Goal: Information Seeking & Learning: Find contact information

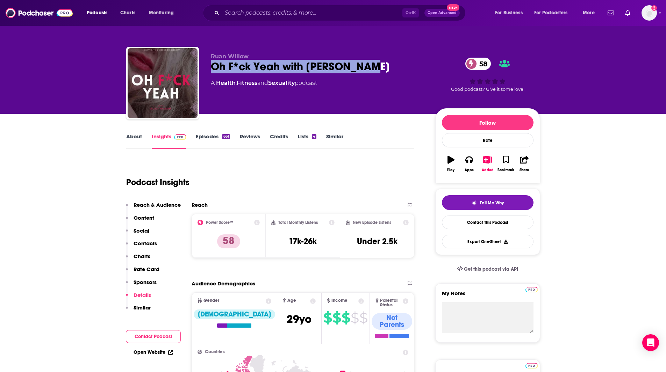
click at [278, 13] on input "Search podcasts, credits, & more..." at bounding box center [312, 12] width 180 height 11
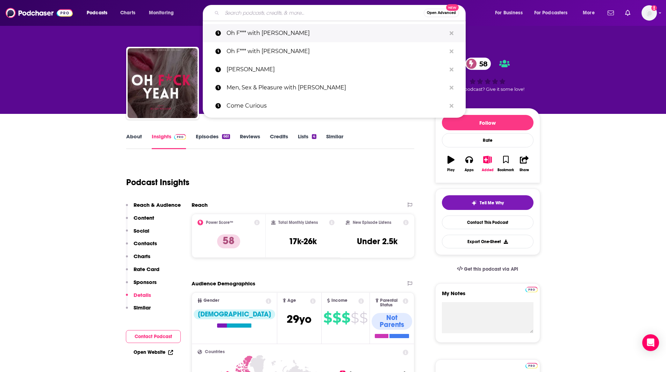
click at [456, 33] on button "Search podcasts, credits, & more..." at bounding box center [451, 33] width 11 height 13
click at [454, 33] on button "Search podcasts, credits, & more..." at bounding box center [451, 33] width 11 height 13
click at [452, 33] on icon "Search podcasts, credits, & more..." at bounding box center [452, 33] width 4 height 4
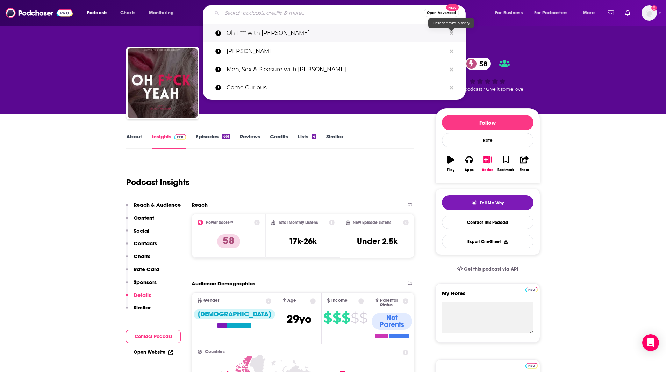
click at [452, 33] on icon "Search podcasts, credits, & more..." at bounding box center [452, 33] width 4 height 4
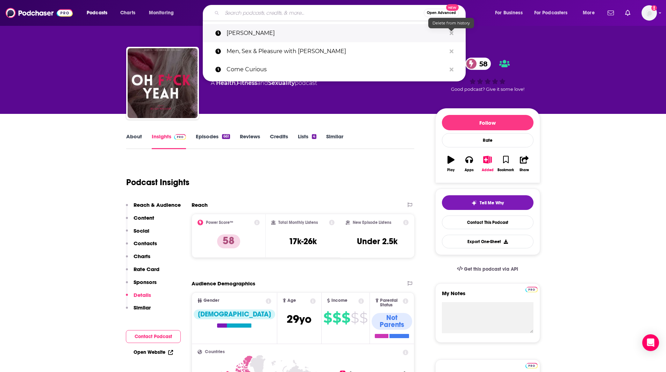
click at [452, 33] on icon "Search podcasts, credits, & more..." at bounding box center [452, 33] width 4 height 4
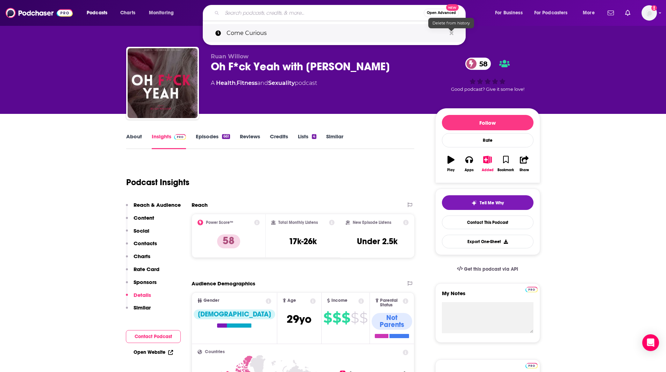
click at [452, 33] on icon "Search podcasts, credits, & more..." at bounding box center [452, 33] width 4 height 4
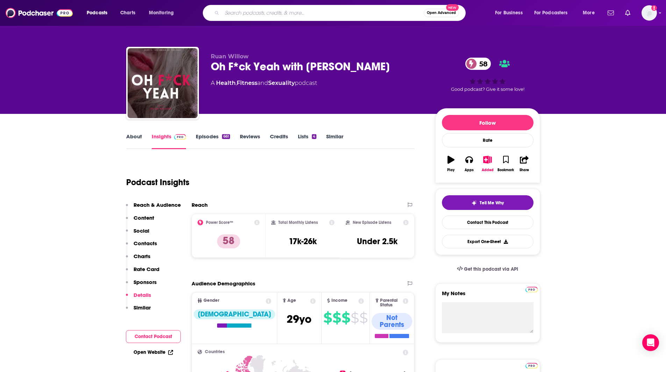
click at [255, 14] on input "Search podcasts, credits, & more..." at bounding box center [323, 12] width 202 height 11
type input "The empathetic"
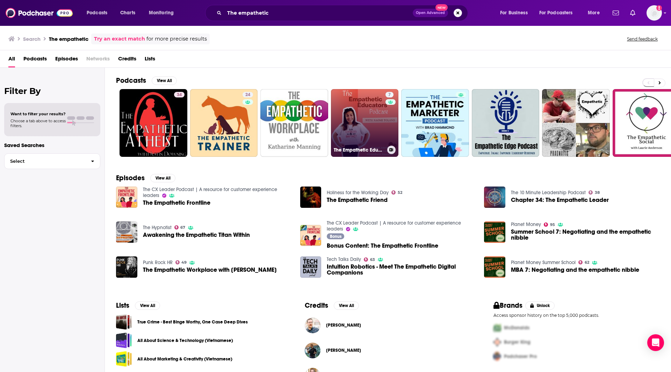
click at [355, 109] on link "7 The Empathetic Educators Podcast" at bounding box center [365, 123] width 68 height 68
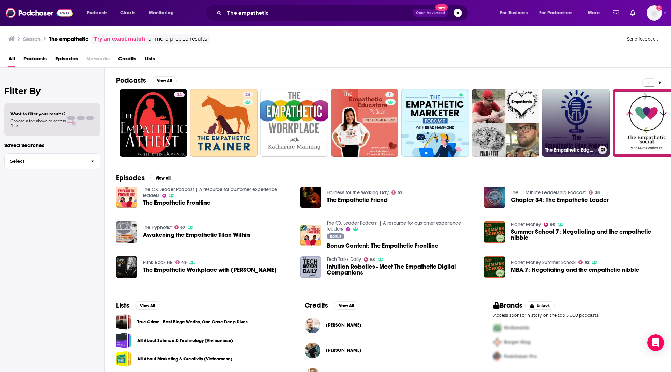
click at [592, 153] on div "The Empathetic Edge Podcast" at bounding box center [576, 150] width 62 height 8
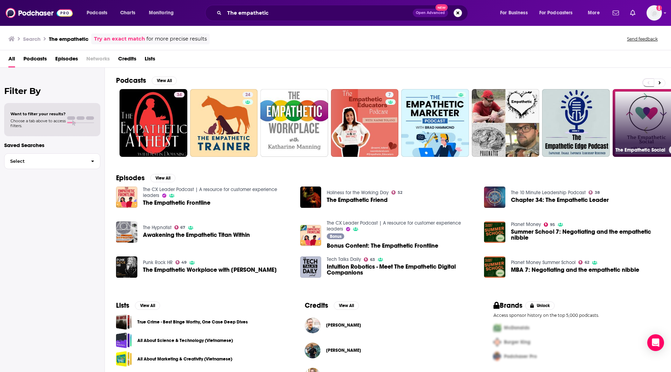
click at [632, 117] on link "The Empathetic Social" at bounding box center [647, 123] width 68 height 68
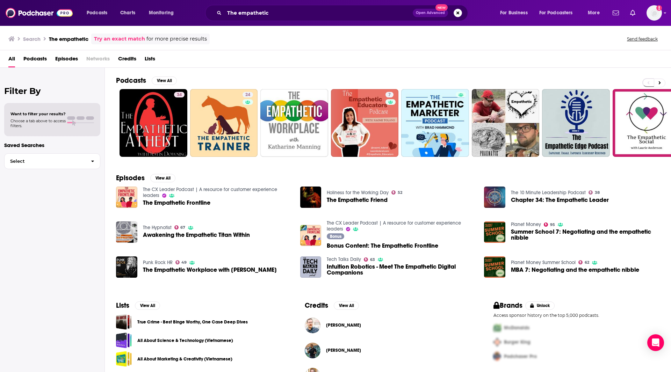
click at [270, 9] on div "The empathetic Open Advanced New" at bounding box center [336, 13] width 263 height 16
click at [272, 11] on input "The empathetic" at bounding box center [318, 12] width 188 height 11
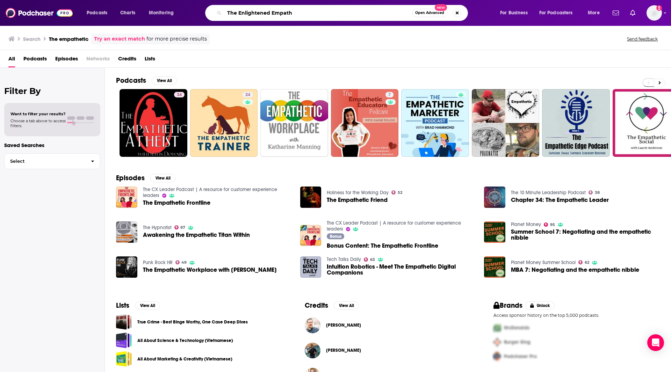
type input "The Enlightened Empath"
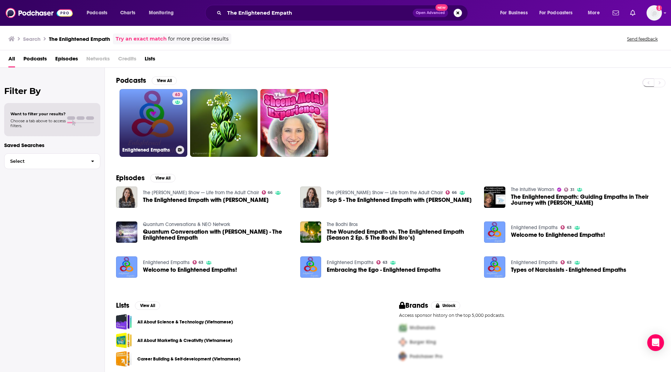
click at [142, 140] on link "63 Enlightened Empaths" at bounding box center [154, 123] width 68 height 68
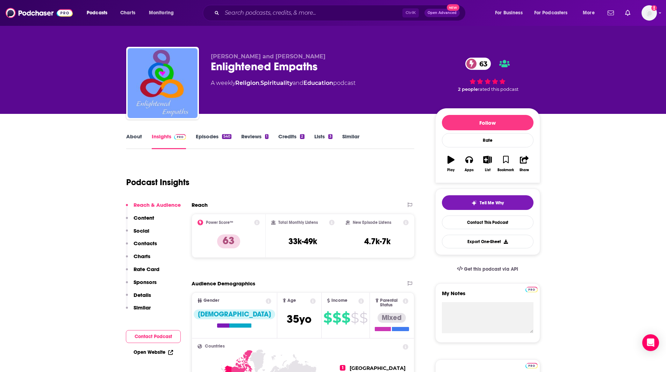
click at [347, 136] on link "Similar" at bounding box center [350, 141] width 17 height 16
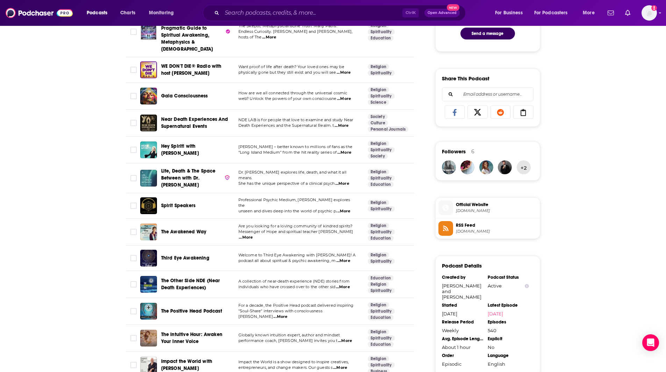
scroll to position [398, 0]
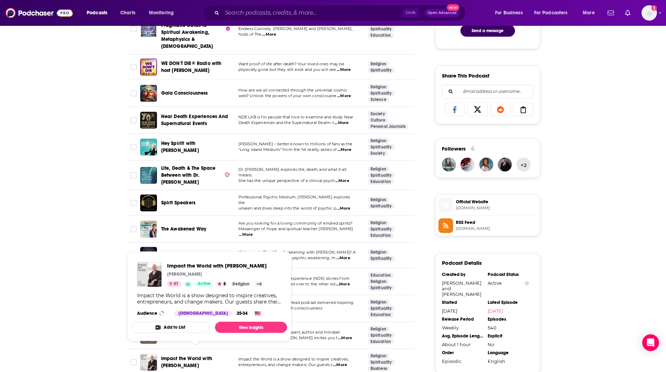
click at [198, 356] on span "Impact the World with [PERSON_NAME]" at bounding box center [186, 362] width 51 height 13
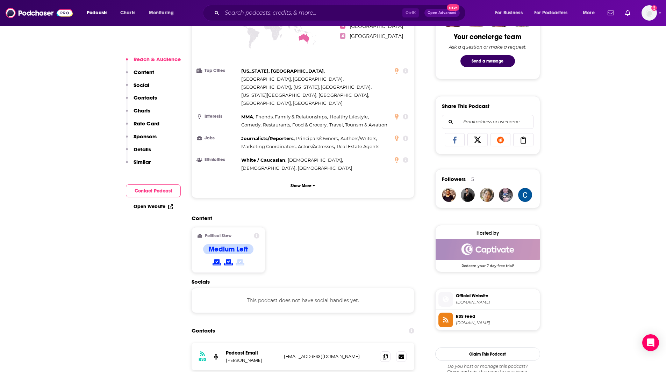
scroll to position [431, 0]
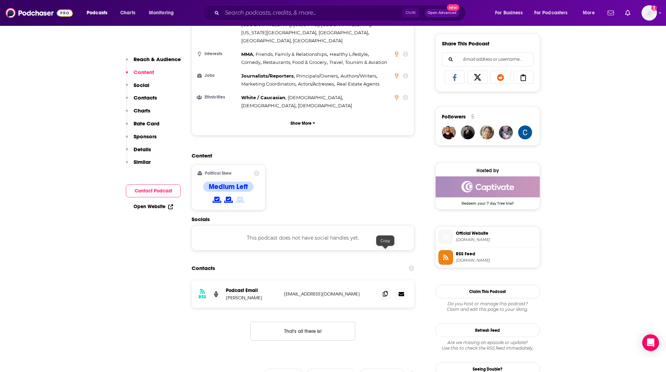
click at [387, 291] on icon at bounding box center [385, 294] width 5 height 6
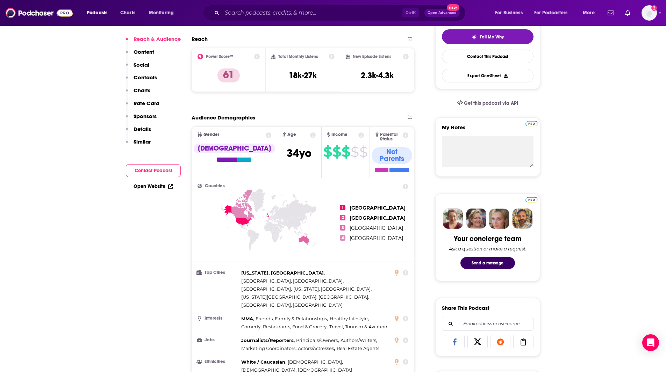
scroll to position [0, 0]
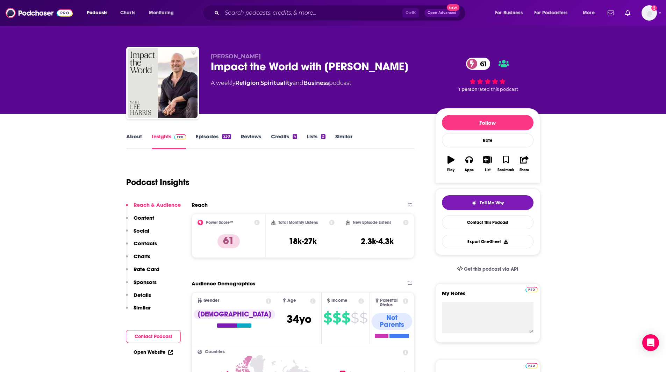
click at [215, 137] on link "Episodes 230" at bounding box center [213, 141] width 35 height 16
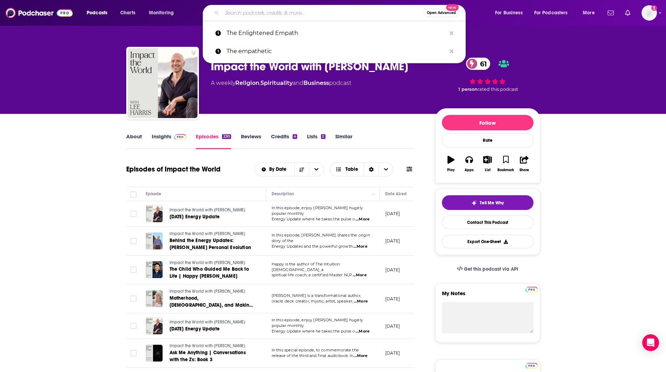
click at [265, 13] on input "Search podcasts, credits, & more..." at bounding box center [323, 12] width 202 height 11
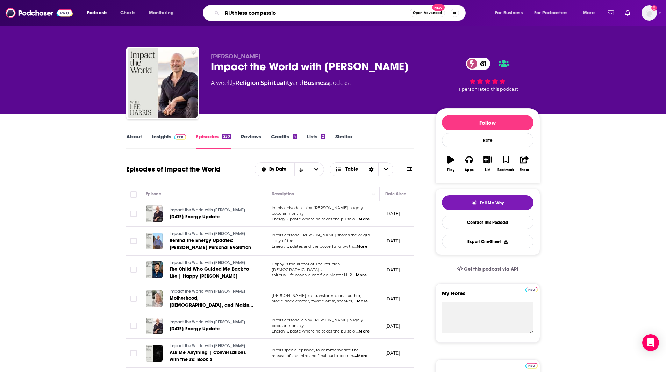
type input "RUthless compassion"
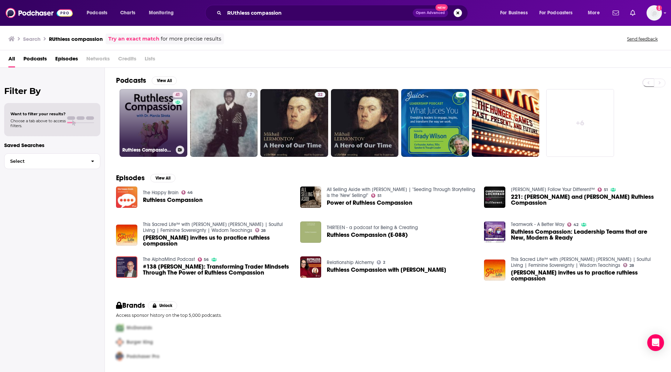
click at [139, 146] on div "Ruthless Compassion with [PERSON_NAME]" at bounding box center [153, 150] width 62 height 8
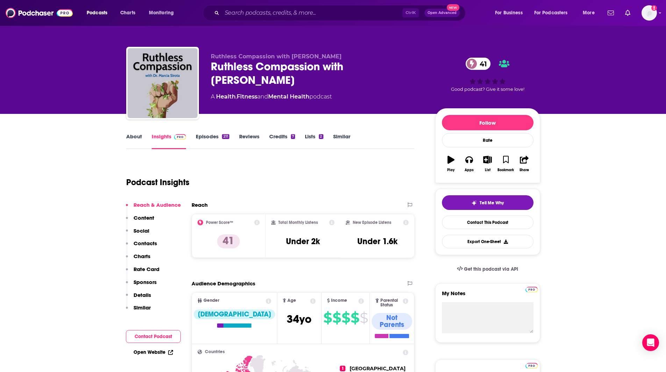
click at [336, 137] on link "Similar" at bounding box center [341, 141] width 17 height 16
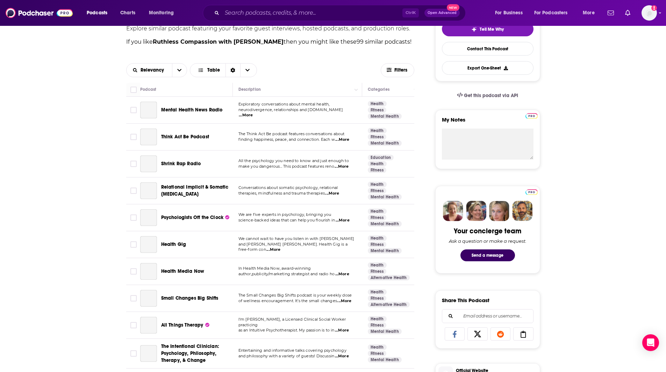
scroll to position [125, 0]
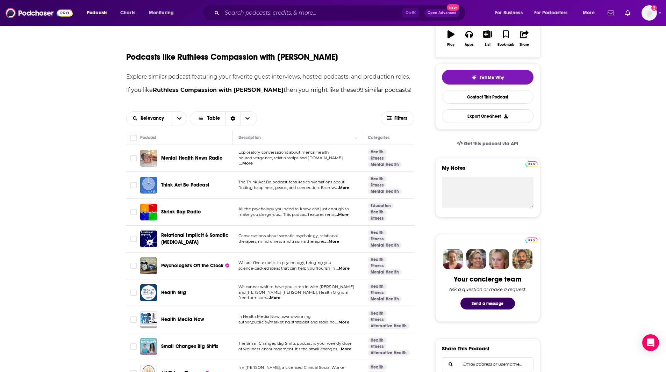
click at [194, 187] on span "Think Act Be Podcast" at bounding box center [185, 185] width 48 height 6
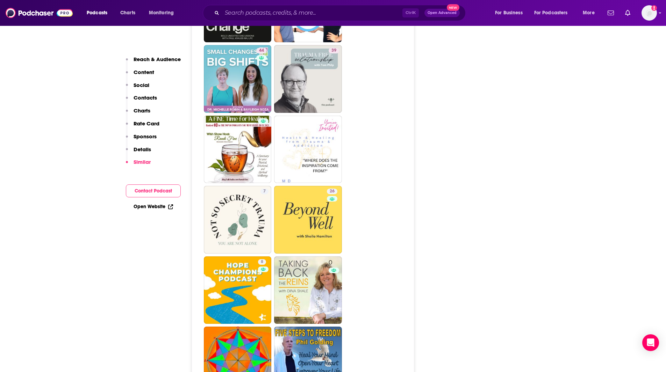
scroll to position [1546, 0]
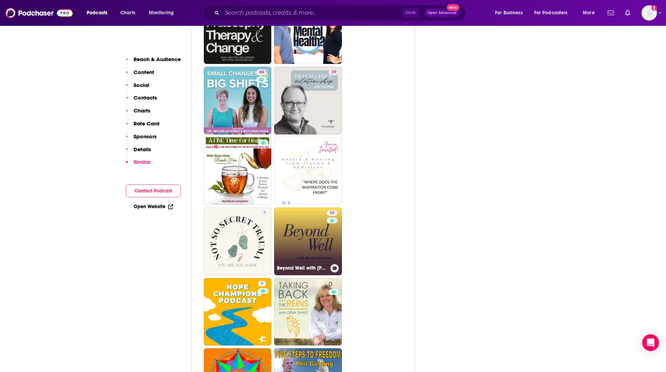
click at [309, 215] on link "26 Beyond Well with [PERSON_NAME]" at bounding box center [308, 242] width 68 height 68
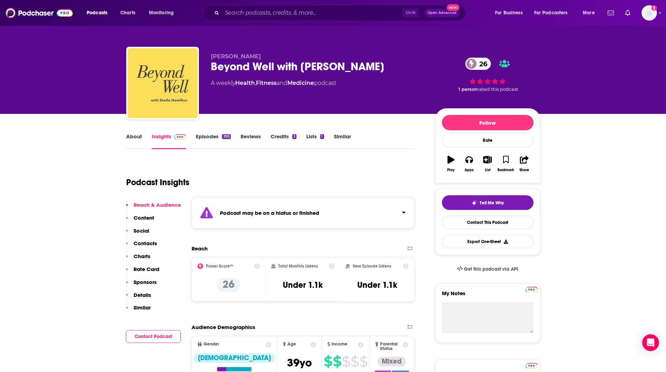
type input "[URL][DOMAIN_NAME]"
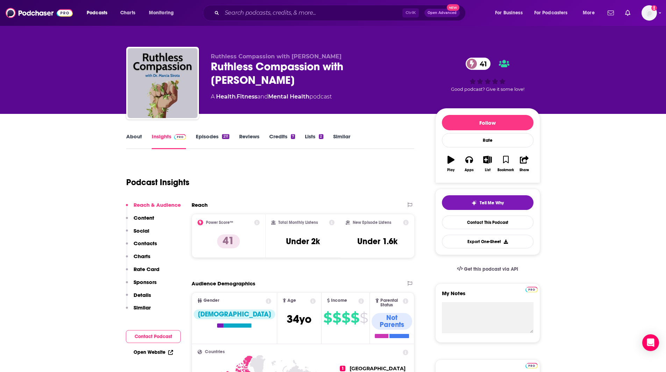
click at [344, 138] on link "Similar" at bounding box center [341, 141] width 17 height 16
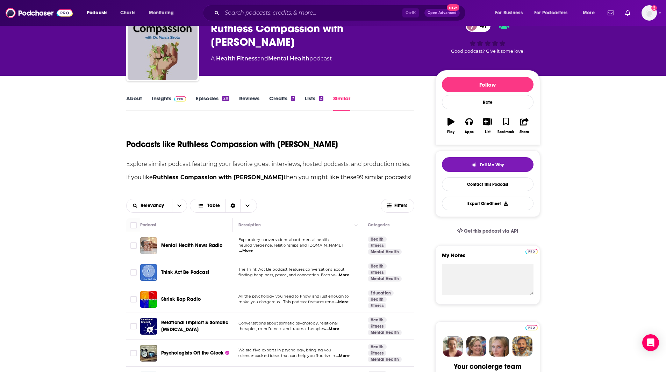
scroll to position [97, 0]
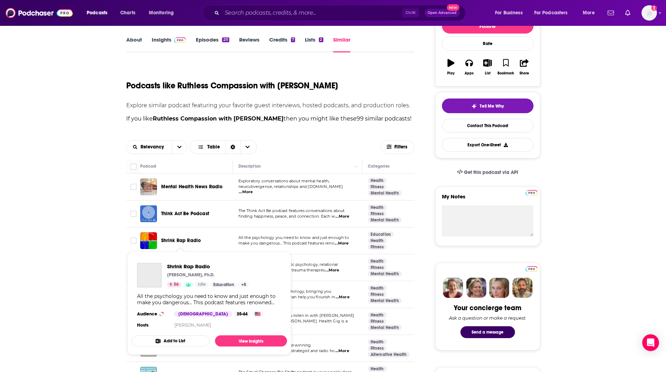
click at [195, 241] on span "Shrink Rap Radio" at bounding box center [181, 241] width 40 height 6
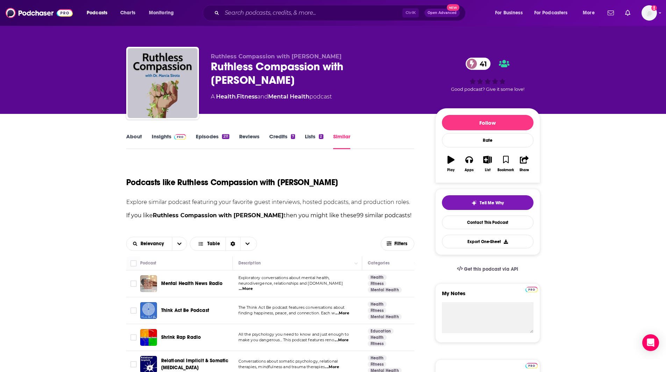
scroll to position [145, 0]
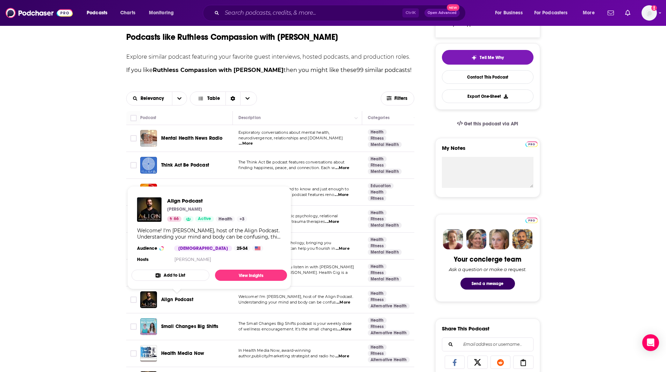
click at [178, 297] on span "Align Podcast" at bounding box center [177, 300] width 32 height 6
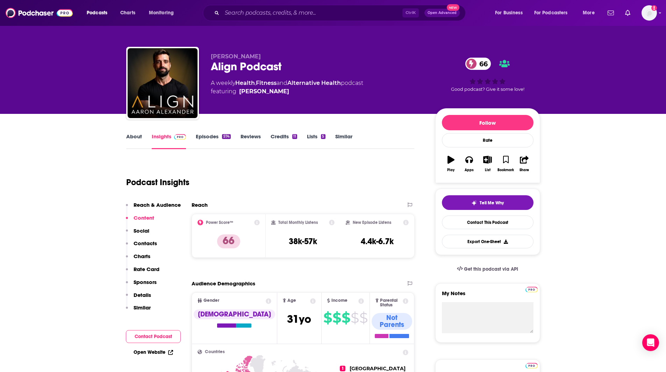
click at [206, 137] on link "Episodes 574" at bounding box center [213, 141] width 35 height 16
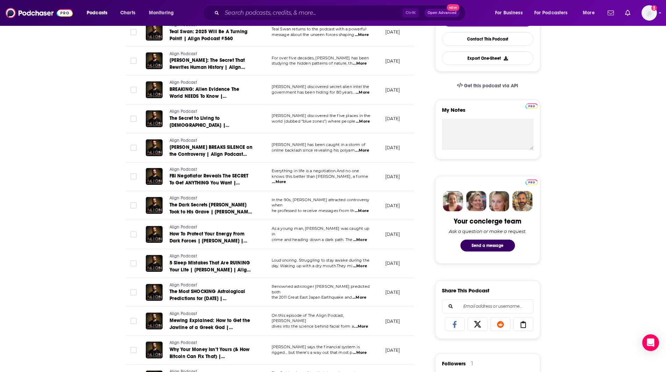
scroll to position [190, 0]
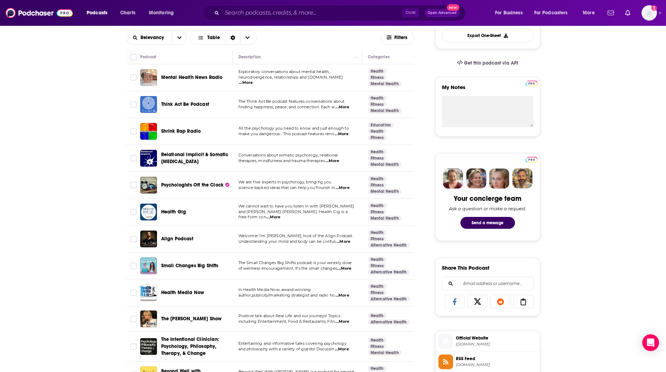
scroll to position [251, 0]
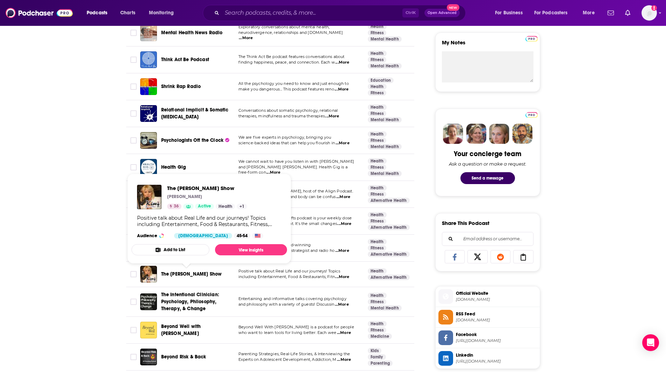
click at [189, 275] on span "The [PERSON_NAME] Show" at bounding box center [191, 274] width 61 height 6
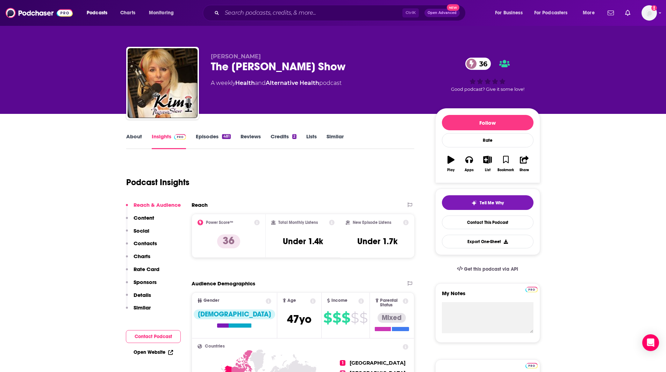
click at [209, 137] on link "Episodes 481" at bounding box center [213, 141] width 35 height 16
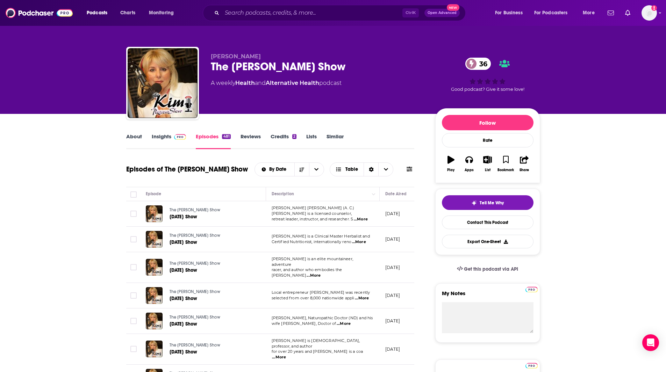
click at [165, 138] on link "Insights" at bounding box center [169, 141] width 35 height 16
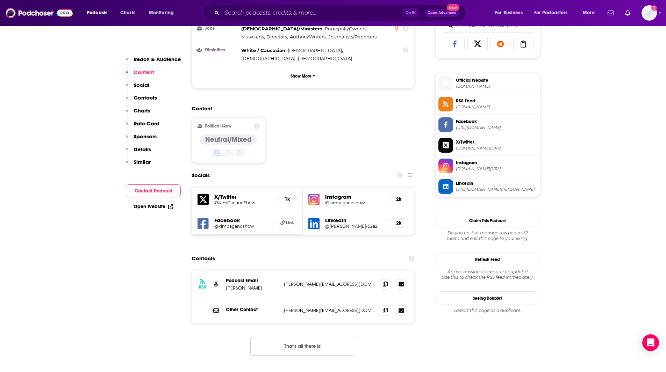
scroll to position [468, 0]
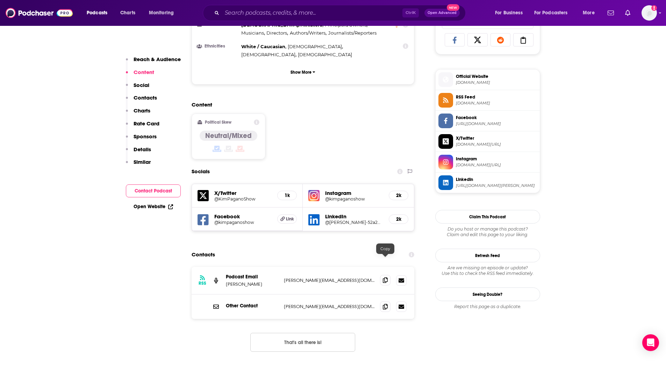
click at [388, 278] on icon at bounding box center [385, 281] width 5 height 6
click at [385, 304] on icon at bounding box center [385, 307] width 5 height 6
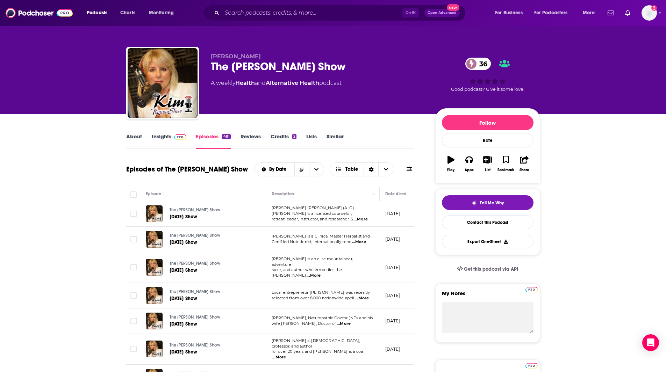
click at [132, 139] on link "About" at bounding box center [134, 141] width 16 height 16
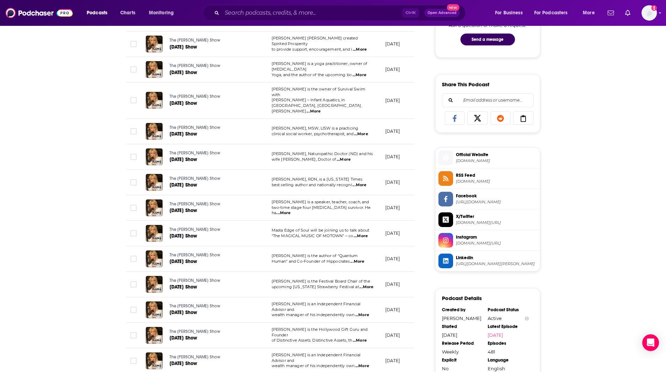
scroll to position [360, 0]
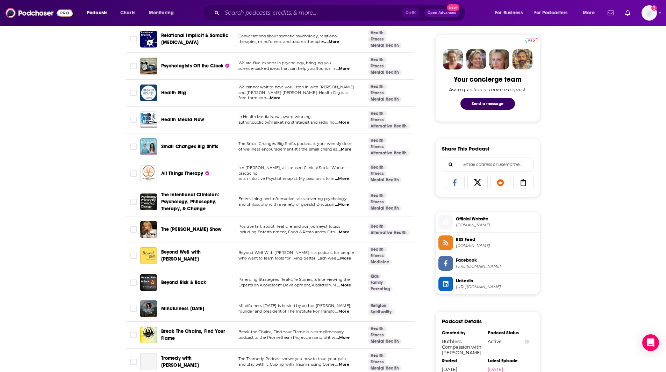
scroll to position [434, 0]
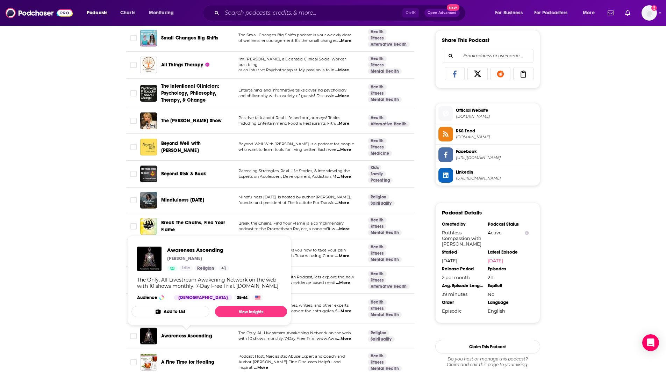
click at [195, 336] on span "Awareness Ascending" at bounding box center [186, 336] width 51 height 6
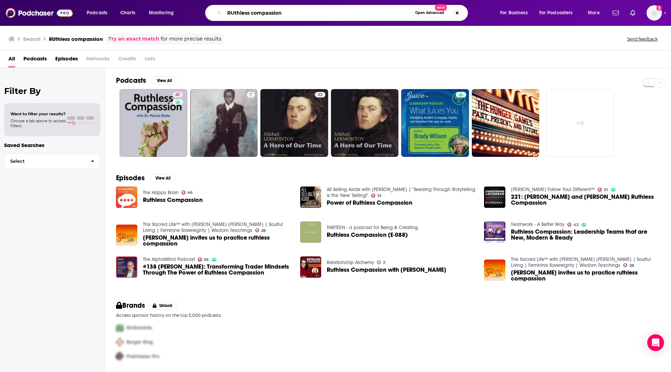
click at [306, 15] on input "RUthless compassion" at bounding box center [318, 12] width 188 height 11
drag, startPoint x: 279, startPoint y: 10, endPoint x: 189, endPoint y: 8, distance: 90.6
click at [189, 8] on div "Podcasts Charts Monitoring RUthless compassion Open Advanced New For Business F…" at bounding box center [344, 13] width 525 height 16
type input "Empathy"
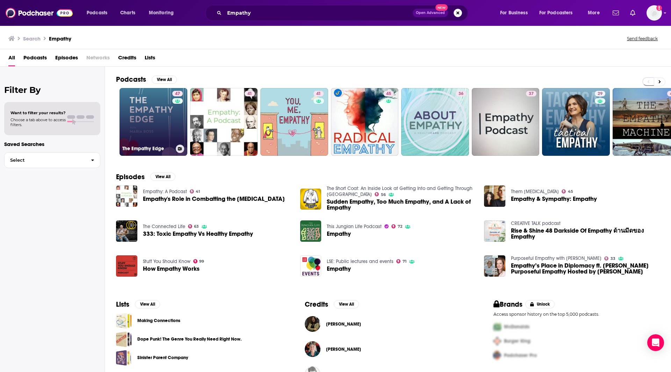
click at [155, 109] on link "[STREET_ADDRESS]" at bounding box center [154, 122] width 68 height 68
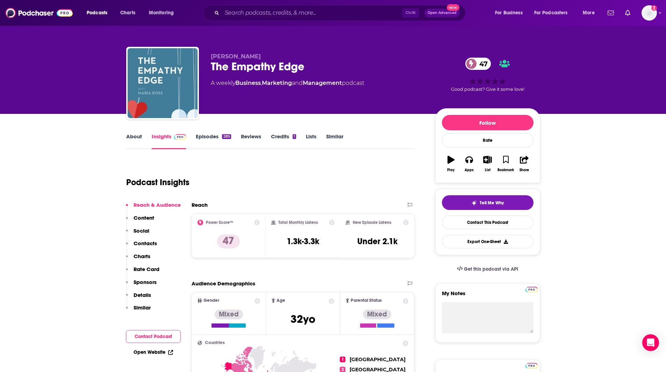
click at [205, 136] on link "Episodes 285" at bounding box center [213, 141] width 35 height 16
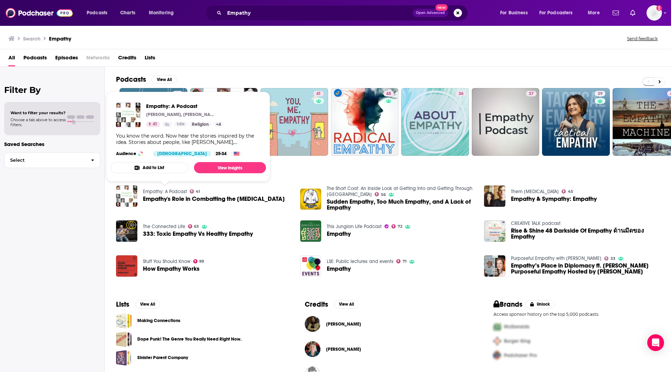
click at [157, 192] on link "Empathy: A Podcast" at bounding box center [165, 192] width 44 height 6
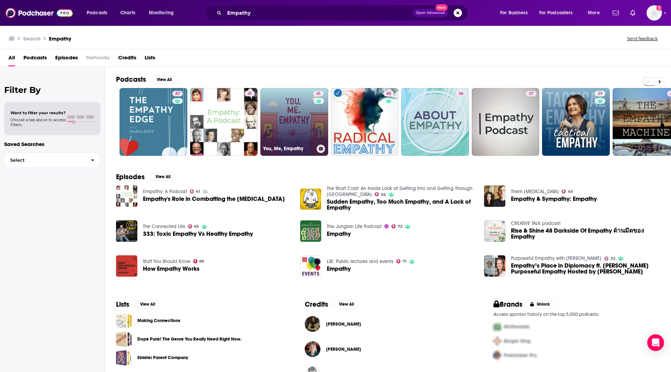
click at [282, 127] on link "41 You, Me, Empathy" at bounding box center [294, 122] width 68 height 68
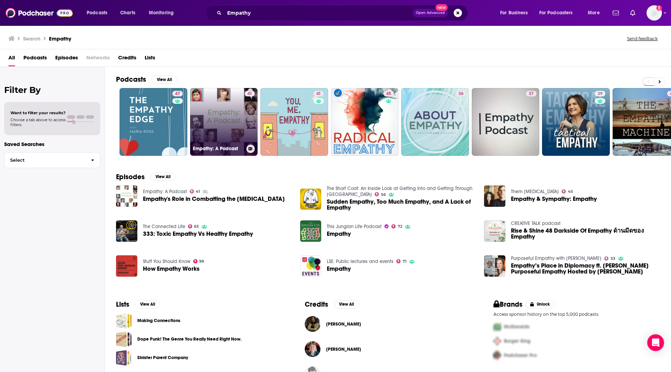
click at [243, 131] on link "41 Empathy: A Podcast" at bounding box center [224, 122] width 68 height 68
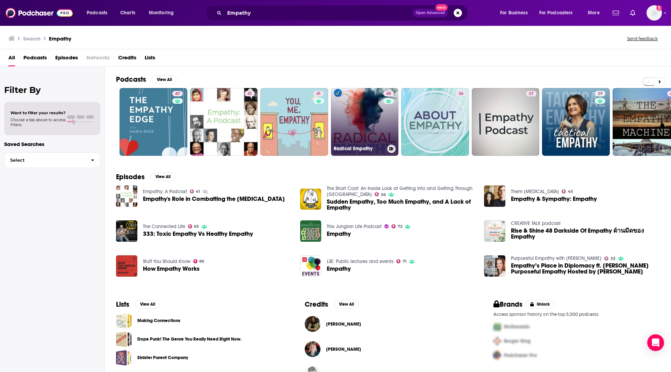
click at [375, 125] on link "45 Radical Empathy" at bounding box center [365, 122] width 68 height 68
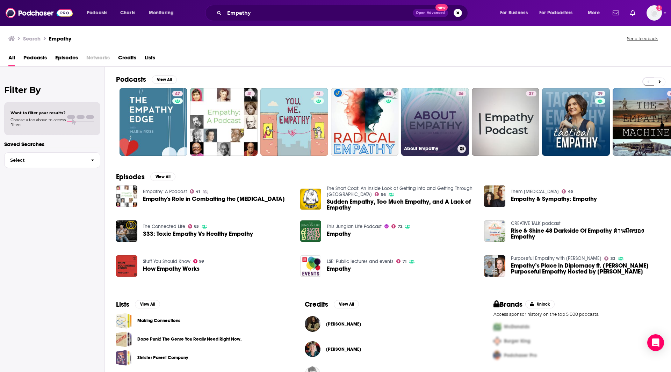
click at [427, 123] on link "36 About Empathy" at bounding box center [435, 122] width 68 height 68
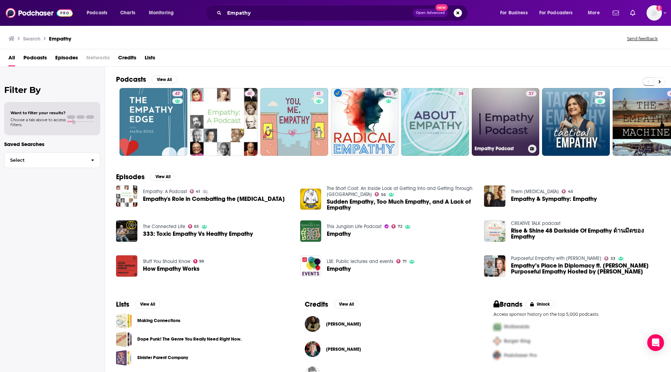
click at [526, 116] on div "37" at bounding box center [531, 118] width 10 height 54
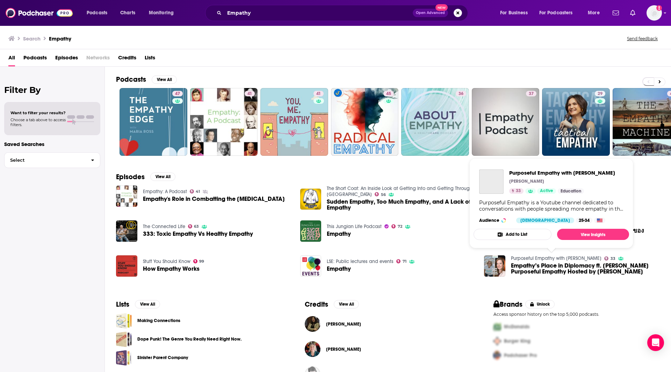
click at [565, 257] on link "Purposeful Empathy with [PERSON_NAME]" at bounding box center [556, 259] width 91 height 6
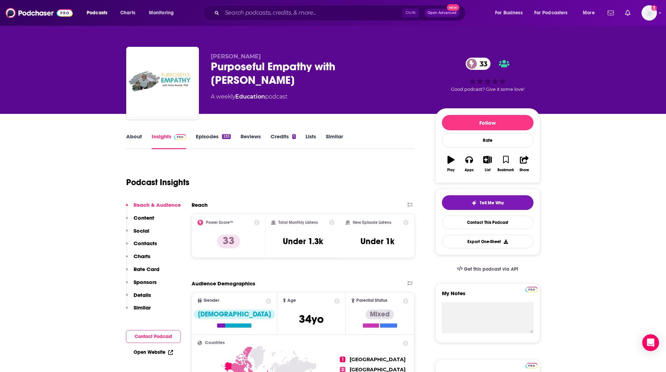
click at [336, 135] on link "Similar" at bounding box center [334, 141] width 17 height 16
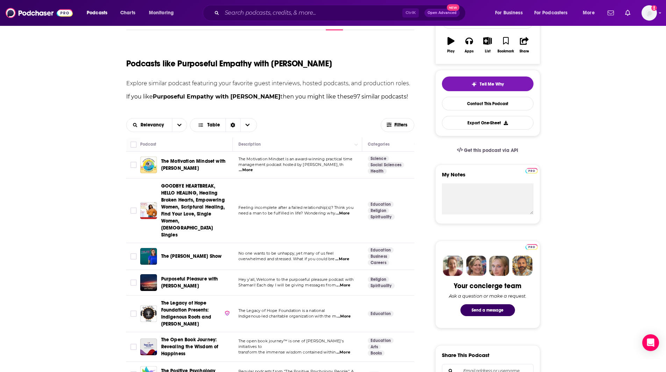
scroll to position [105, 0]
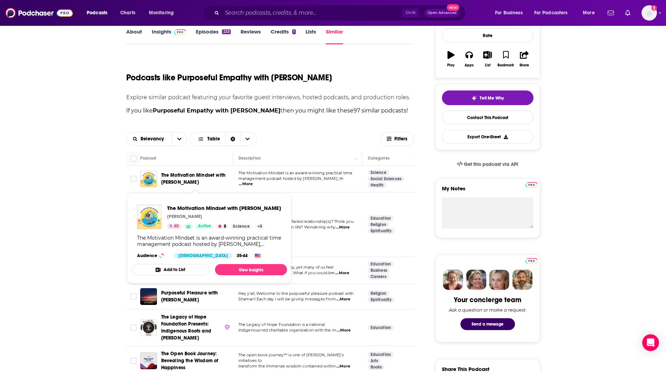
click at [193, 176] on span "The Motivation Mindset with [PERSON_NAME]" at bounding box center [193, 178] width 65 height 13
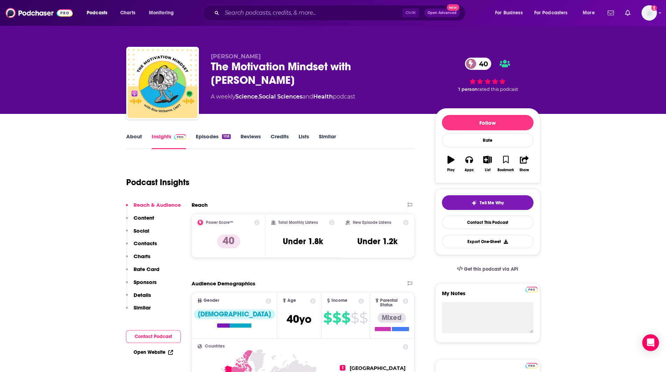
click at [210, 134] on link "Episodes 108" at bounding box center [213, 141] width 35 height 16
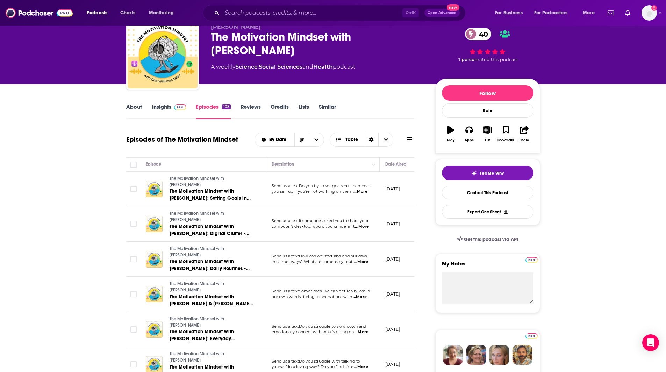
scroll to position [62, 0]
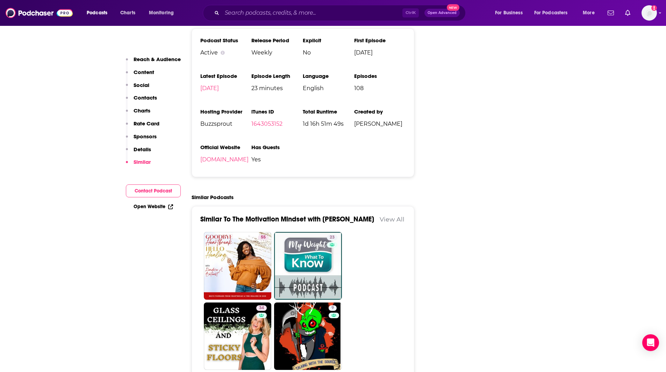
scroll to position [966, 0]
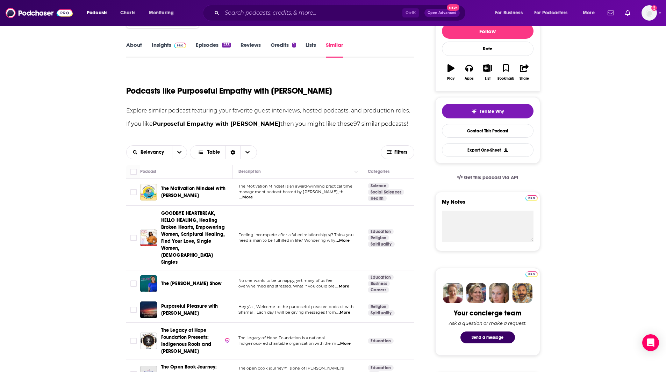
scroll to position [94, 0]
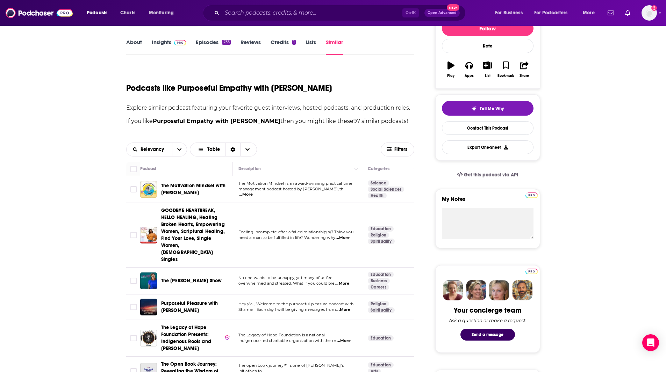
click at [202, 278] on span "The [PERSON_NAME] Show" at bounding box center [191, 281] width 61 height 6
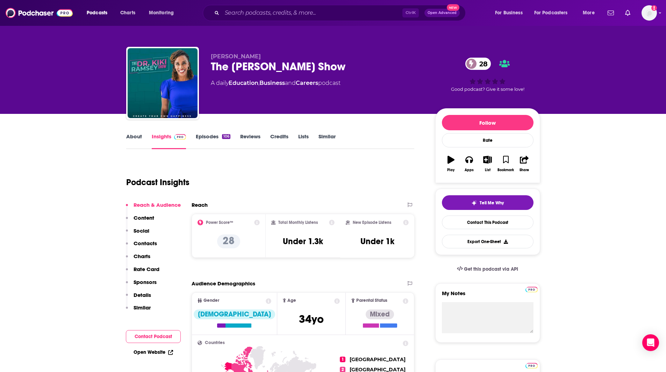
click at [215, 138] on link "Episodes 106" at bounding box center [213, 141] width 34 height 16
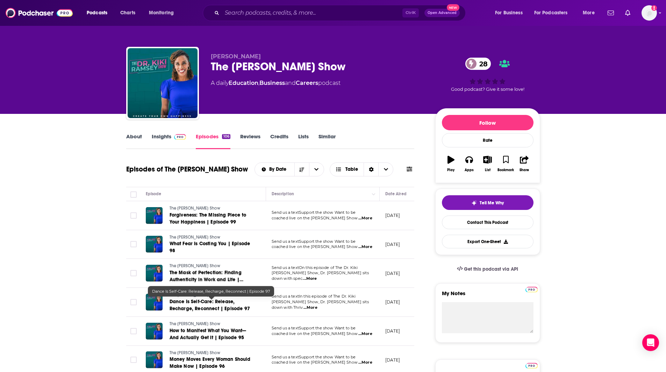
click at [197, 306] on span "Dance Is Self-Care: Release, Recharge, Reconnect | Episode 97" at bounding box center [210, 305] width 80 height 13
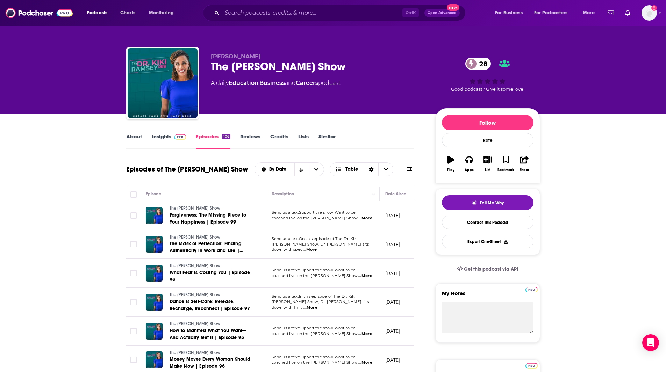
click at [165, 138] on link "Insights" at bounding box center [169, 141] width 35 height 16
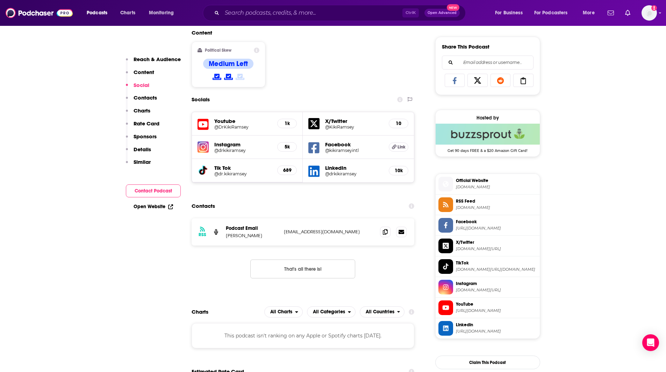
scroll to position [434, 0]
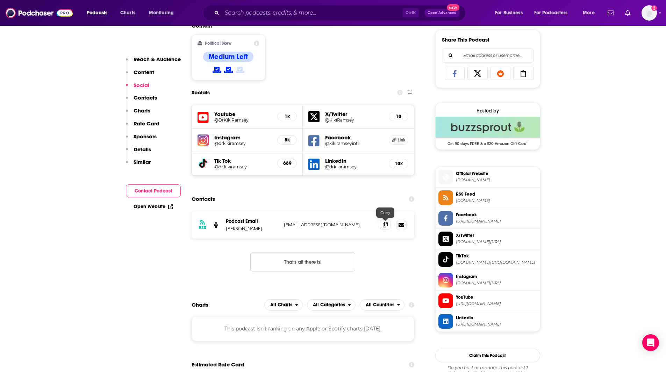
click at [384, 225] on icon at bounding box center [385, 225] width 5 height 6
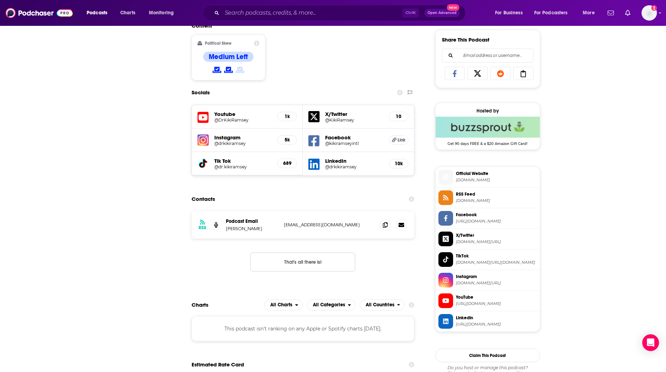
scroll to position [0, 0]
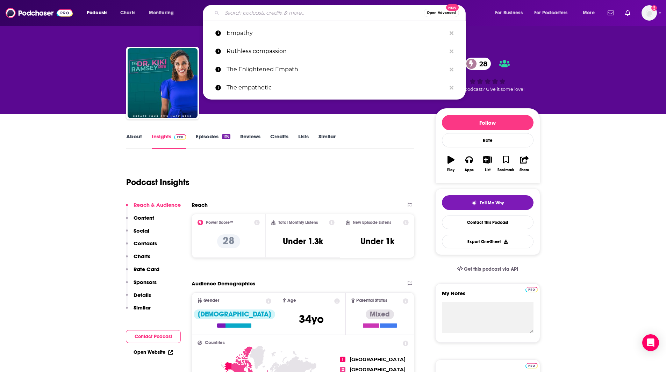
click at [270, 11] on input "Search podcasts, credits, & more..." at bounding box center [323, 12] width 202 height 11
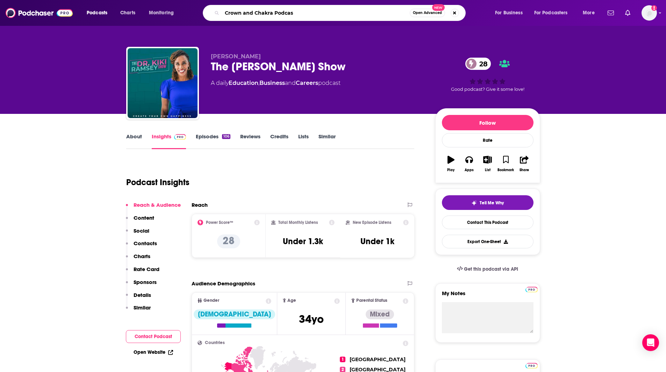
type input "Crown and Chakra Podcast"
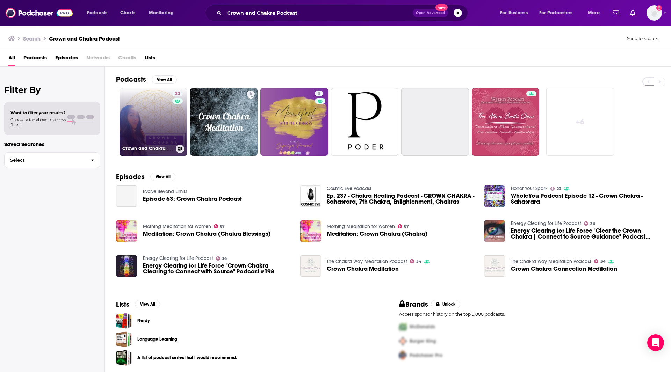
click at [153, 131] on link "32 Crown and Chakra" at bounding box center [154, 122] width 68 height 68
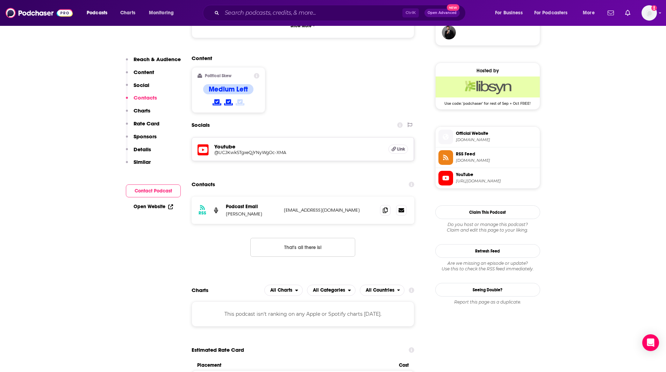
scroll to position [502, 0]
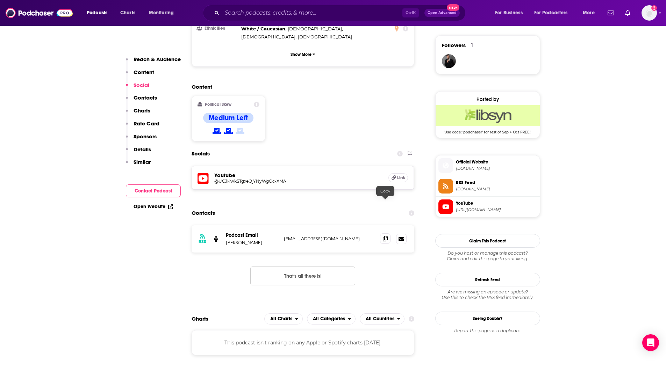
click at [384, 236] on icon at bounding box center [385, 239] width 5 height 6
drag, startPoint x: 19, startPoint y: 130, endPoint x: 26, endPoint y: 127, distance: 7.3
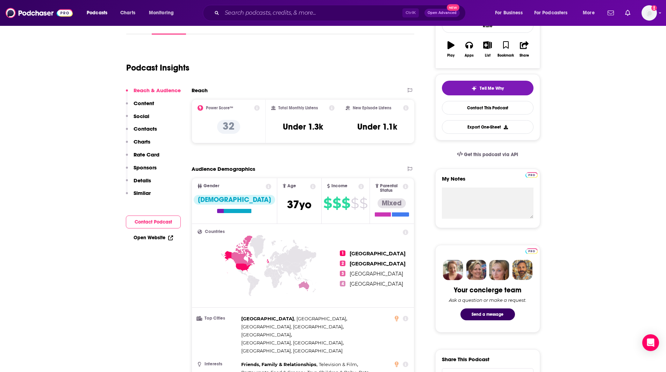
scroll to position [0, 0]
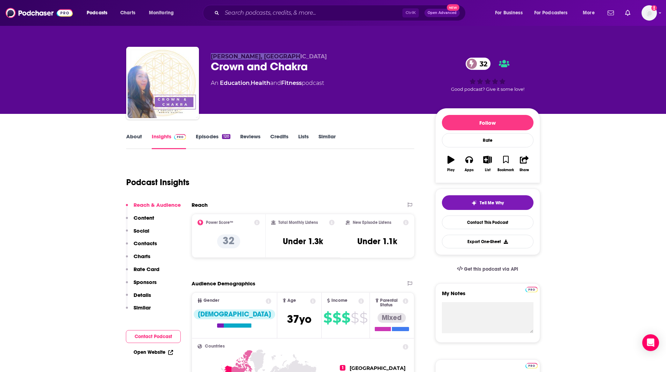
drag, startPoint x: 286, startPoint y: 55, endPoint x: 208, endPoint y: 55, distance: 77.3
click at [210, 55] on div "[PERSON_NAME], MA Crown and Chakra 32 An Education , Health and Fitness podcast…" at bounding box center [333, 85] width 414 height 76
copy span "[PERSON_NAME], [GEOGRAPHIC_DATA]"
